Goal: Task Accomplishment & Management: Manage account settings

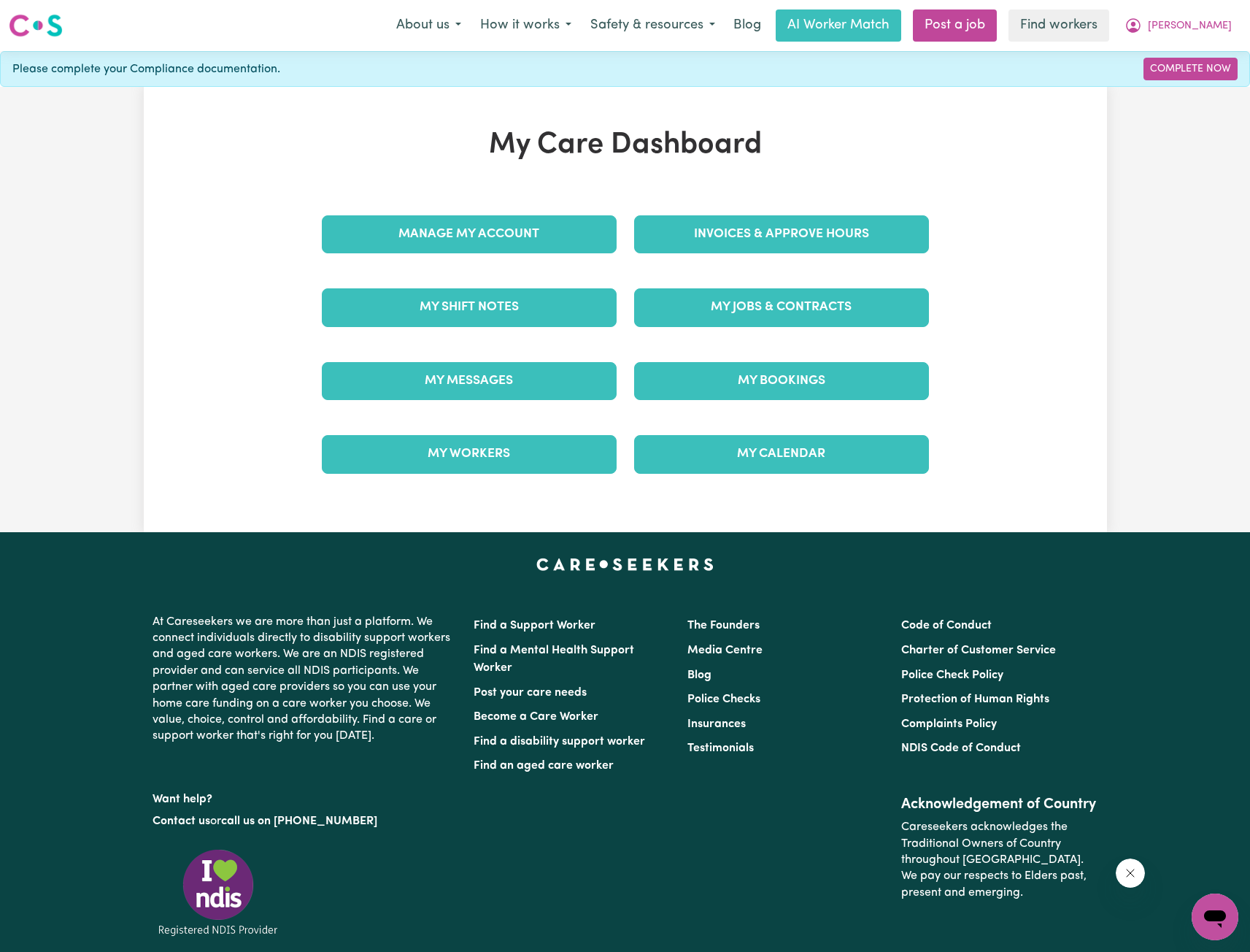
click at [750, 277] on div "My Jobs & Contracts" at bounding box center [781, 307] width 312 height 73
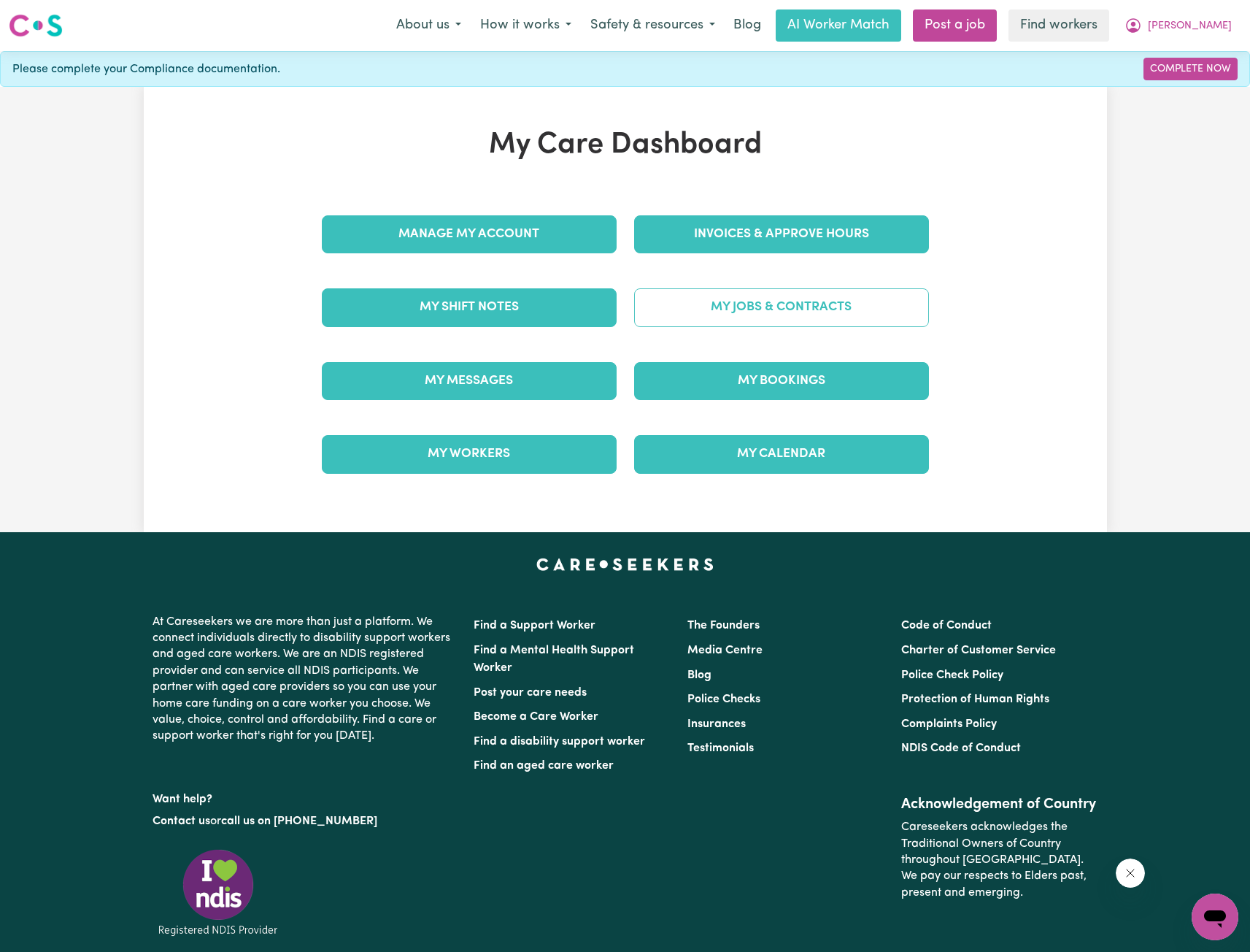
click at [752, 291] on link "My Jobs & Contracts" at bounding box center [781, 307] width 295 height 38
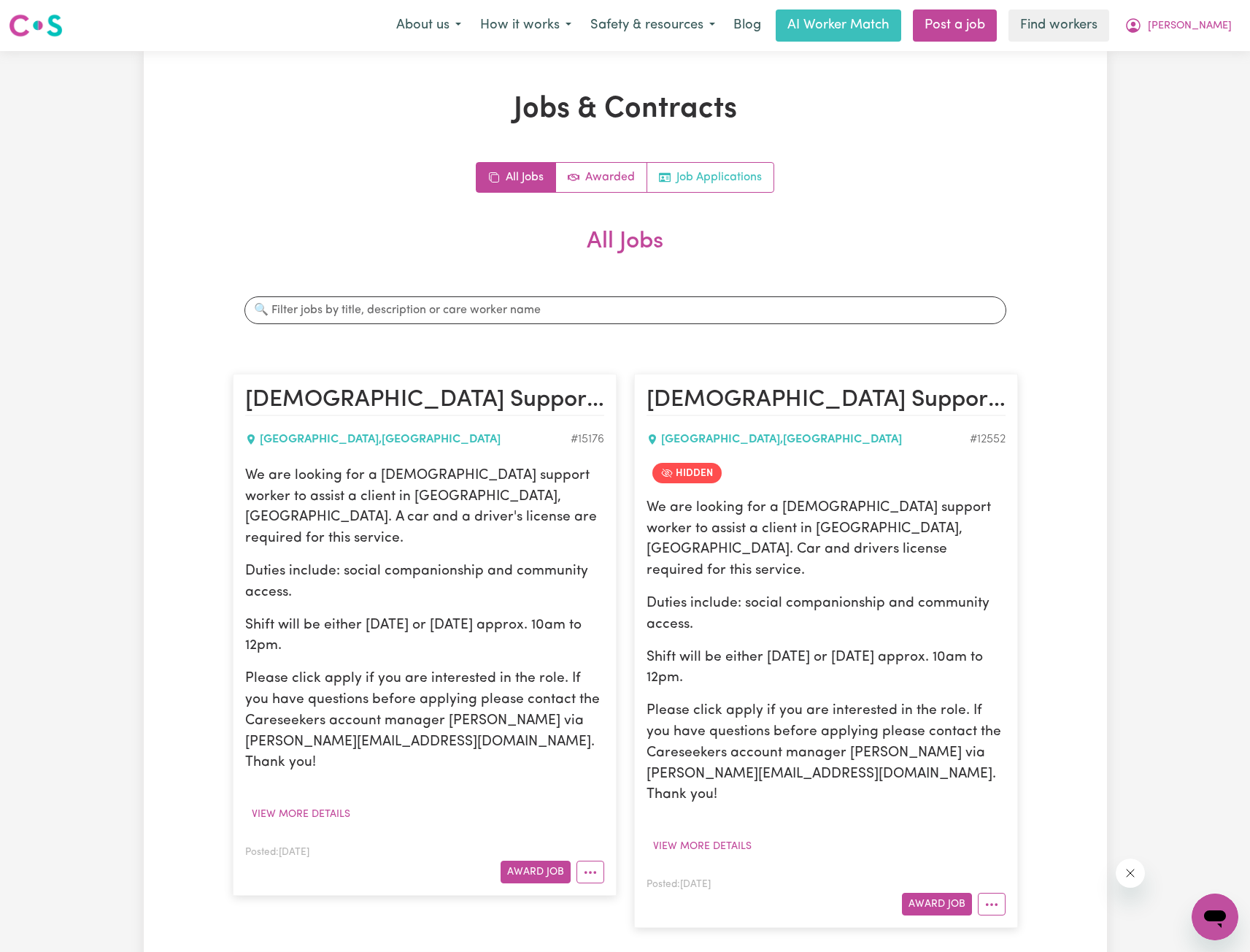
click at [702, 176] on link "Job Applications" at bounding box center [711, 177] width 126 height 30
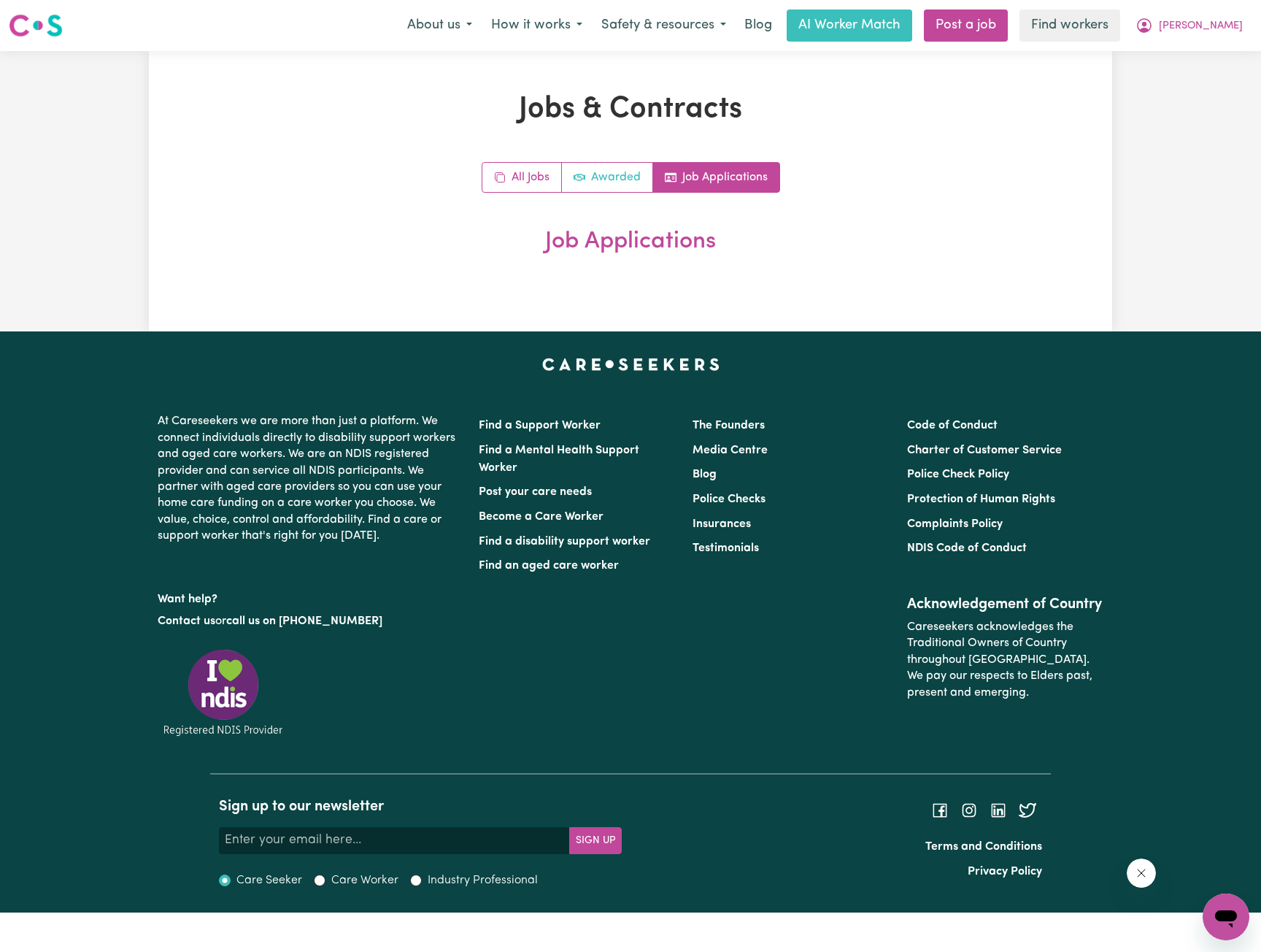
click at [585, 175] on icon "Active jobs" at bounding box center [579, 177] width 12 height 12
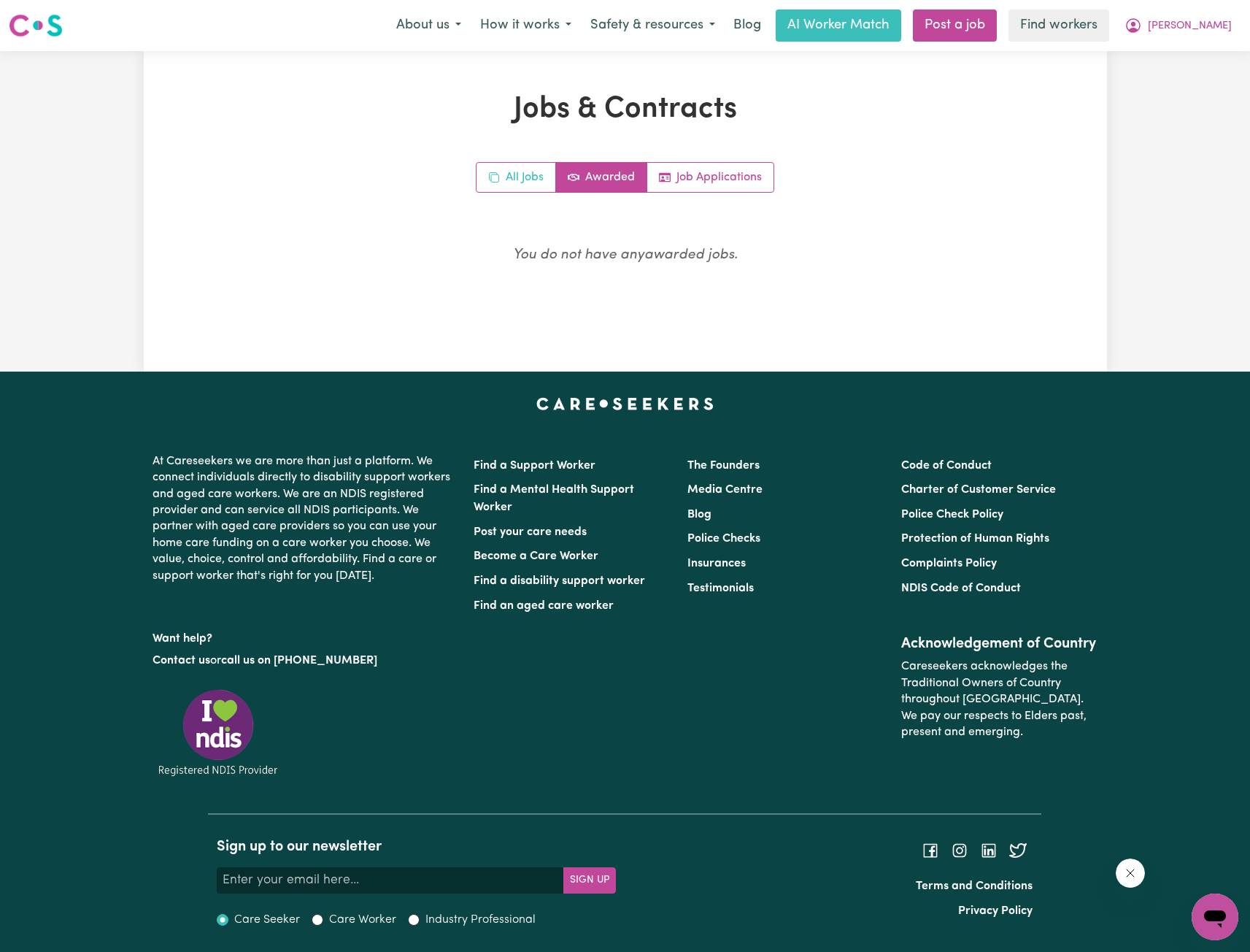
click at [516, 184] on link "All Jobs" at bounding box center [517, 177] width 80 height 30
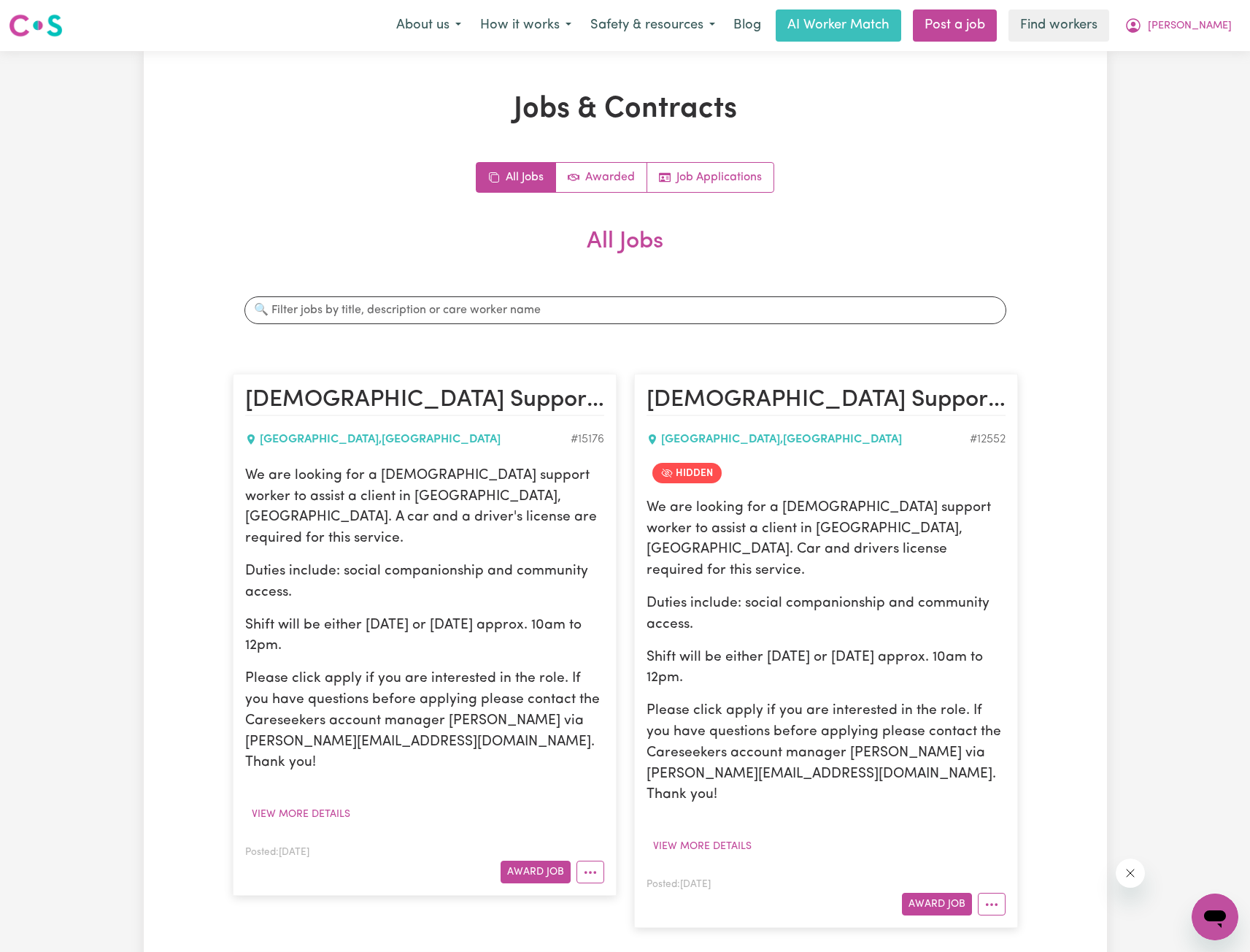
click at [950, 231] on h2 "All Jobs" at bounding box center [625, 253] width 785 height 51
click at [1197, 30] on span "[PERSON_NAME]" at bounding box center [1190, 26] width 84 height 16
click at [1153, 58] on link "My Dashboard" at bounding box center [1183, 57] width 115 height 28
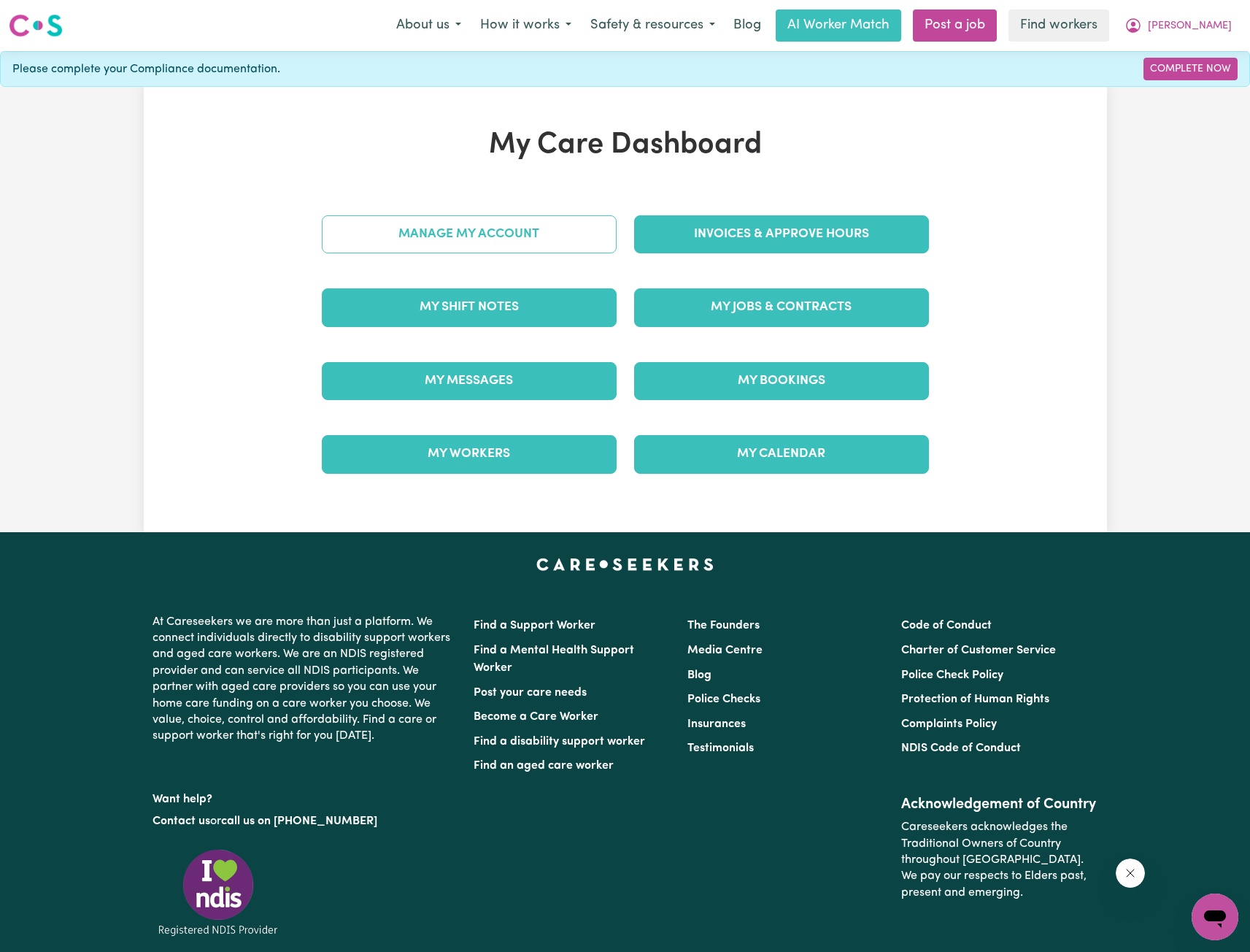
click at [461, 239] on link "Manage My Account" at bounding box center [469, 235] width 295 height 38
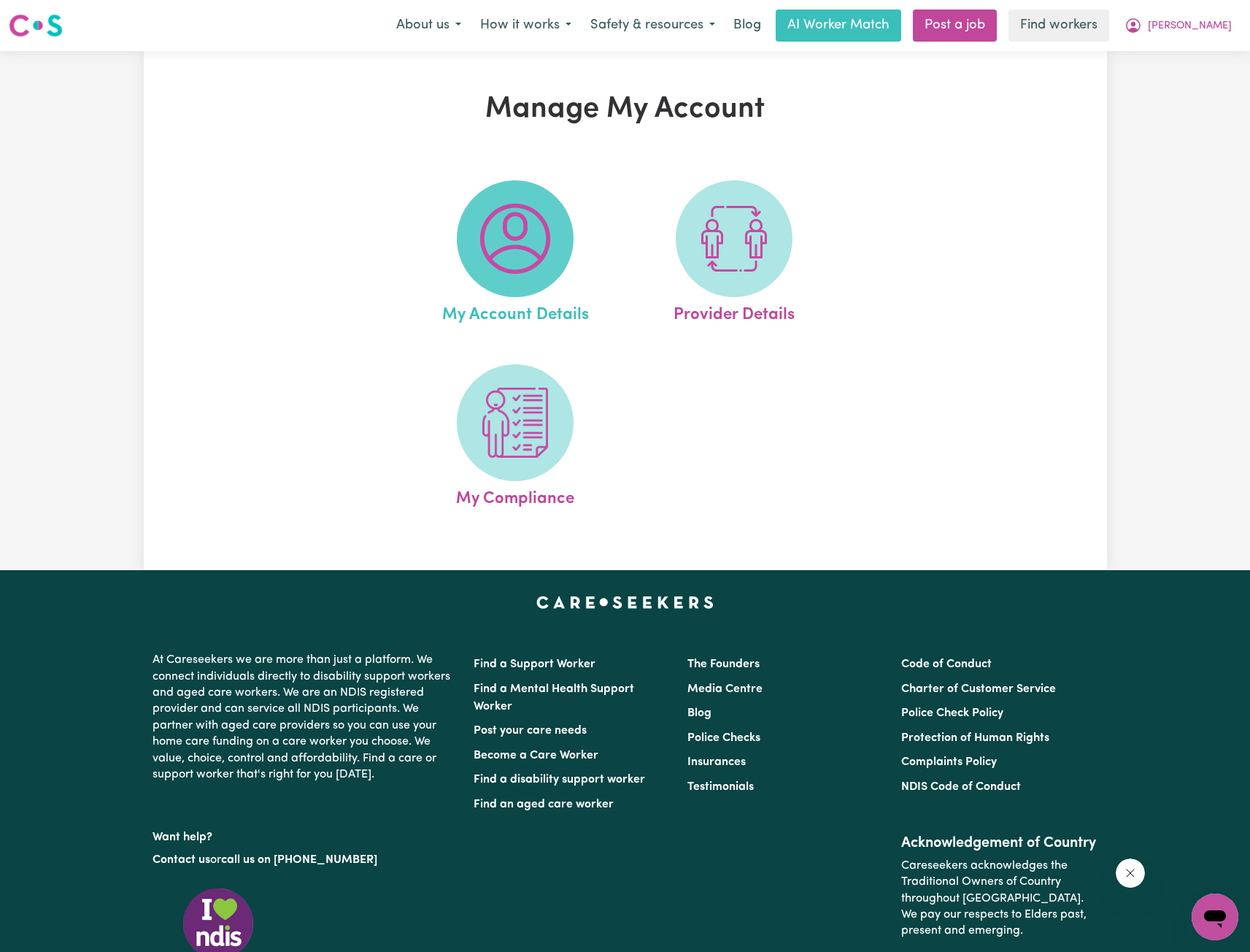
click at [526, 249] on img at bounding box center [515, 239] width 70 height 70
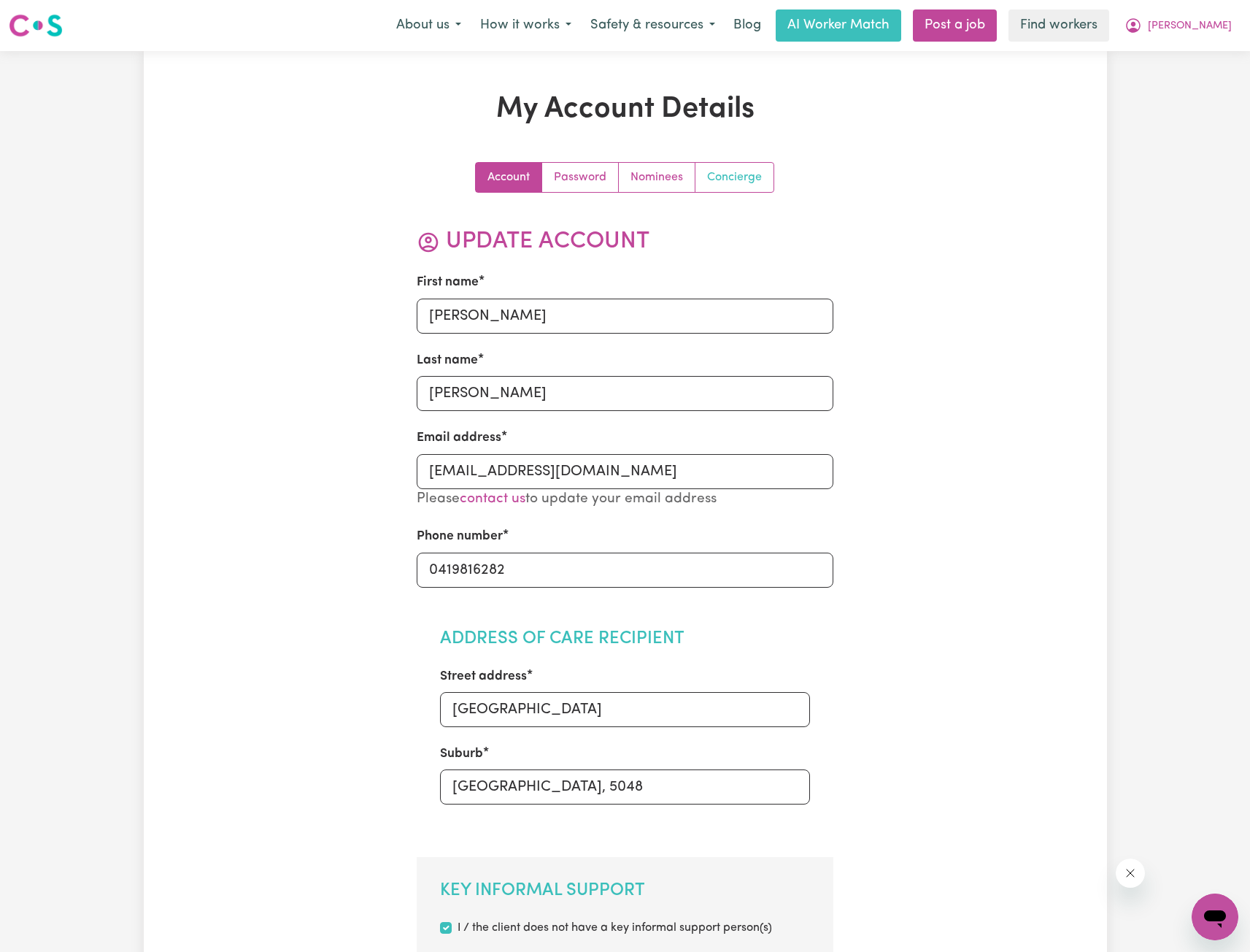
click at [748, 184] on link "Concierge" at bounding box center [735, 177] width 78 height 30
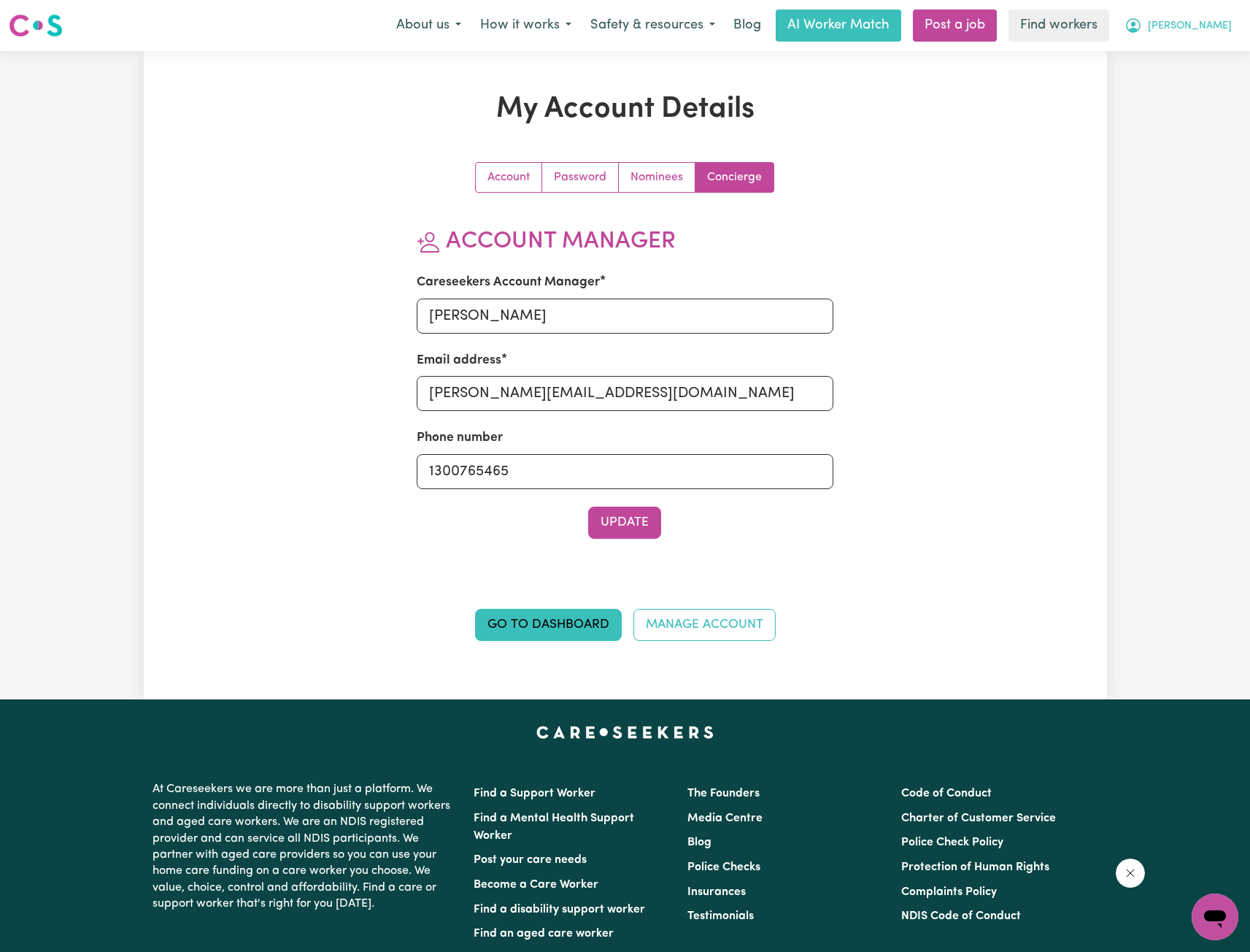
click at [1142, 24] on icon "My Account" at bounding box center [1133, 26] width 18 height 18
click at [1172, 82] on link "Logout" at bounding box center [1183, 84] width 115 height 28
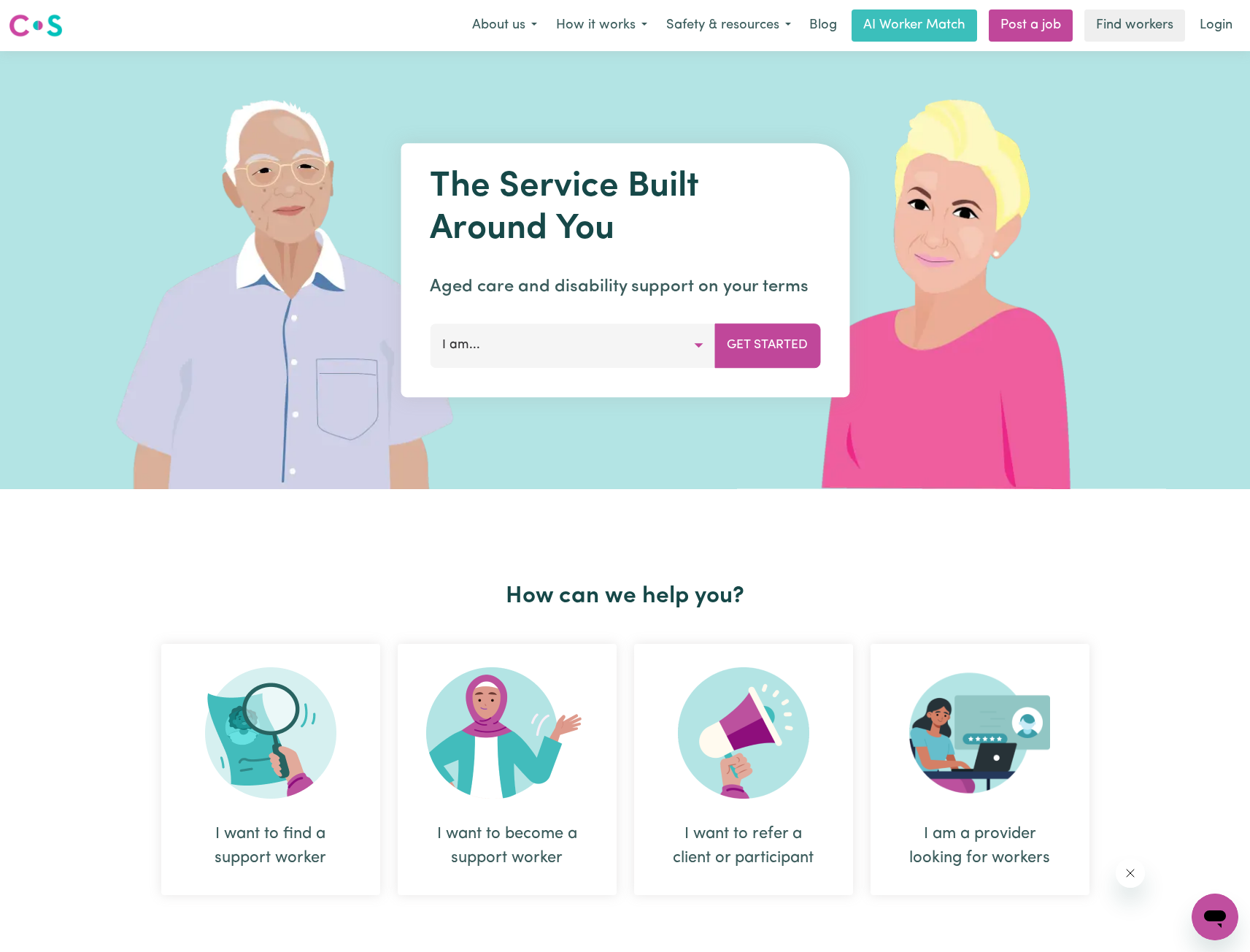
click at [1223, 20] on link "Login" at bounding box center [1216, 26] width 50 height 32
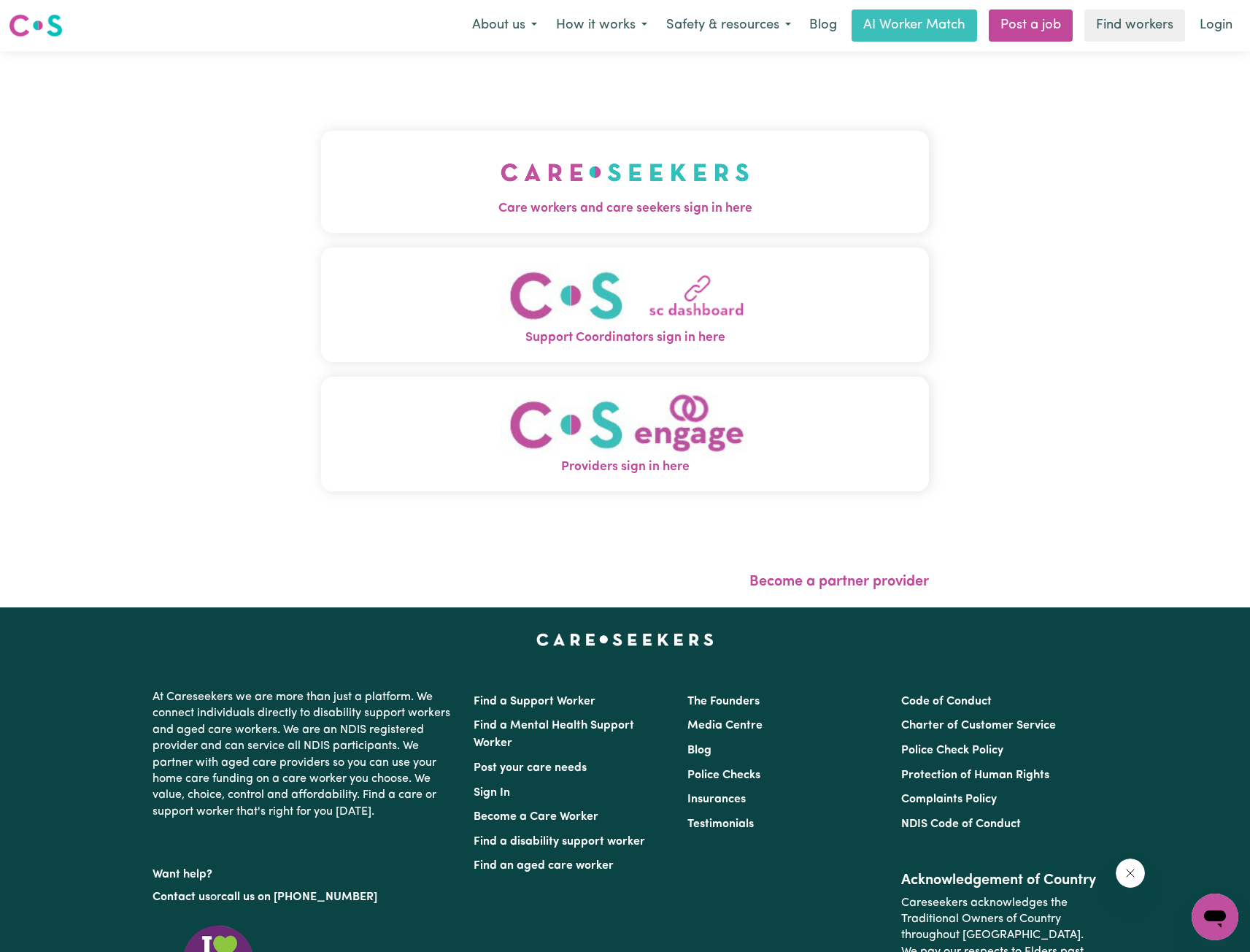
click at [534, 180] on img "Care workers and care seekers sign in here" at bounding box center [625, 173] width 249 height 54
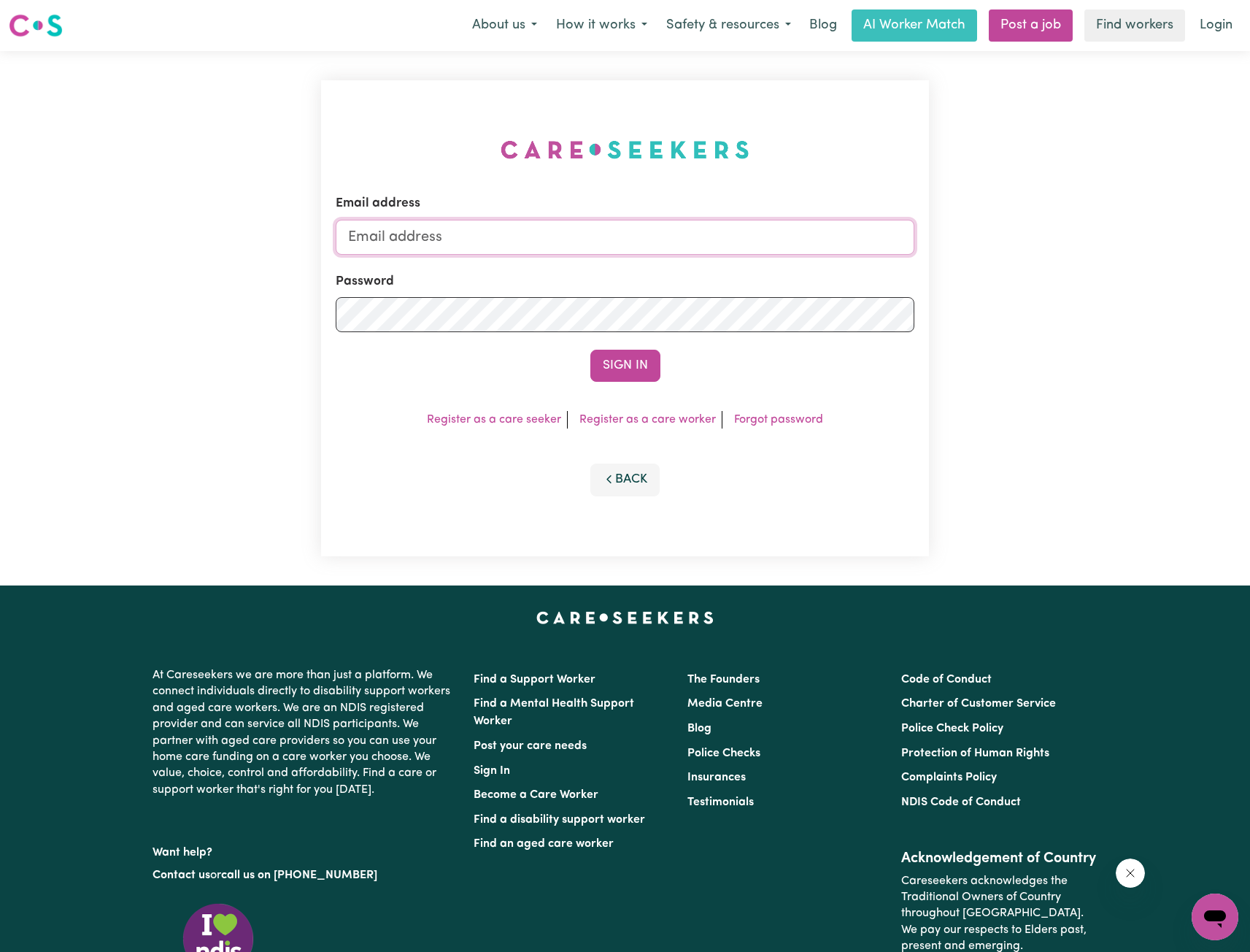
click at [721, 239] on input "Email address" at bounding box center [625, 237] width 579 height 35
drag, startPoint x: 426, startPoint y: 243, endPoint x: 691, endPoint y: 268, distance: 266.2
click at [684, 255] on form "Email address [EMAIL_ADDRESS][PERSON_NAME][DOMAIN_NAME] Password Sign In" at bounding box center [625, 288] width 579 height 188
type input "superuser~[EMAIL_ADDRESS][DOMAIN_NAME]"
click at [633, 372] on button "Sign In" at bounding box center [625, 366] width 70 height 32
